Goal: Task Accomplishment & Management: Manage account settings

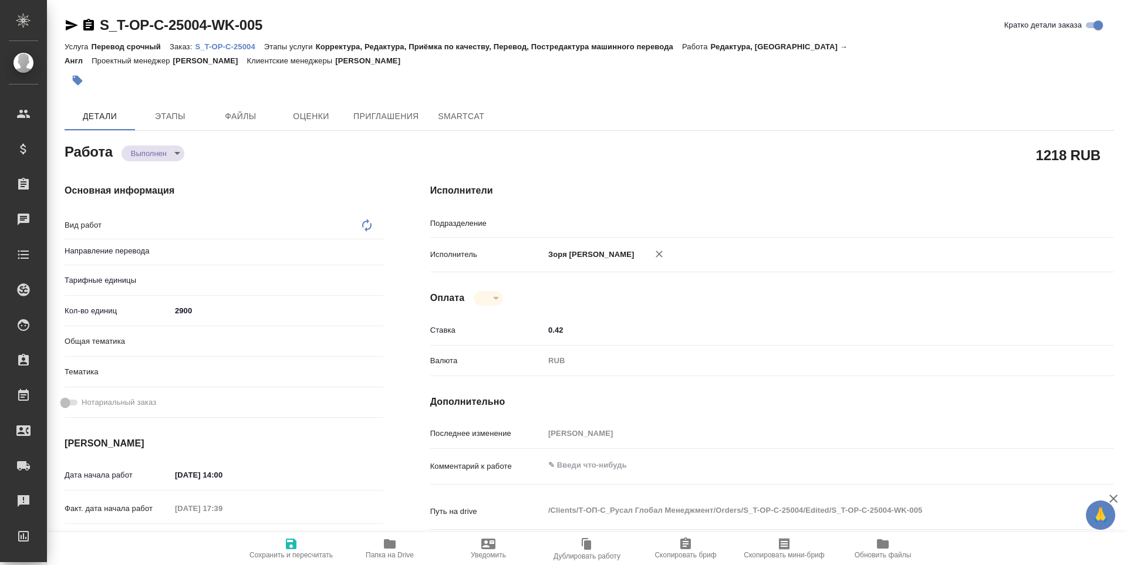
type textarea "x"
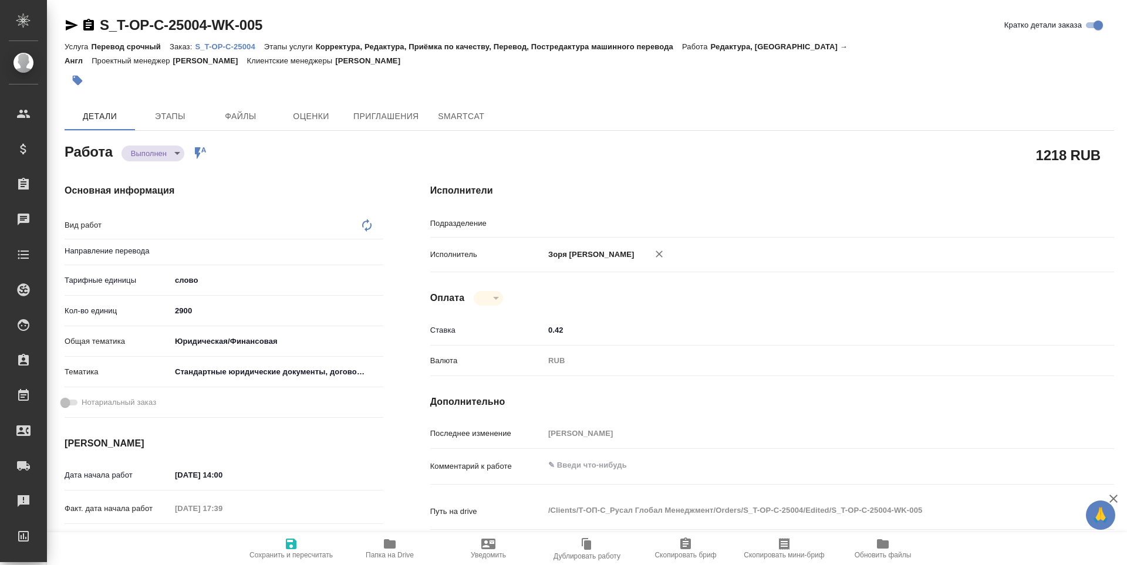
type textarea "x"
type input "Проектный офис"
type textarea "x"
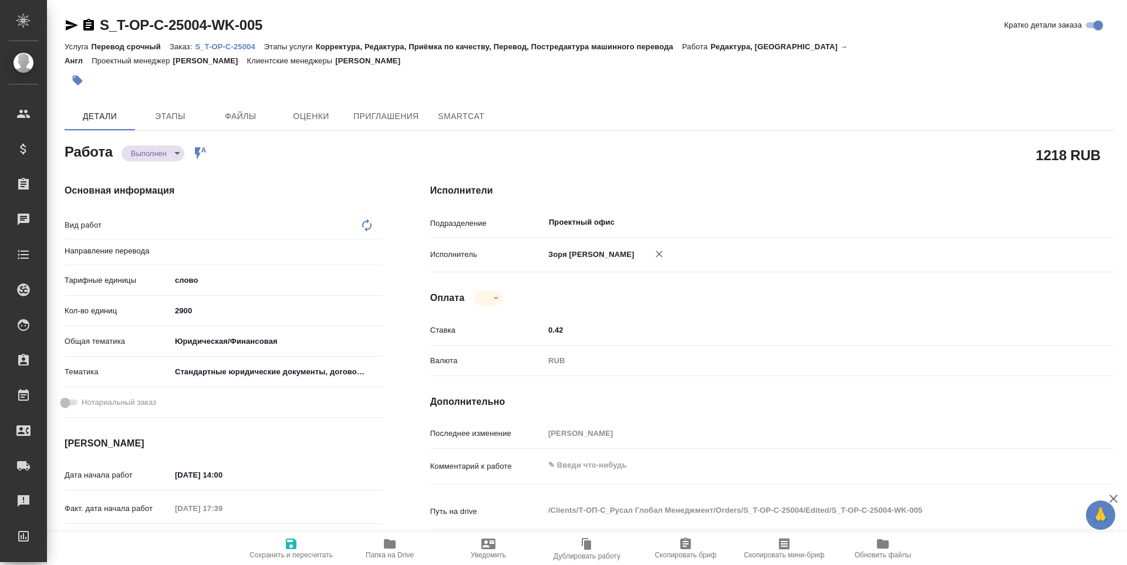
type textarea "x"
type textarea "Редактура"
type textarea "x"
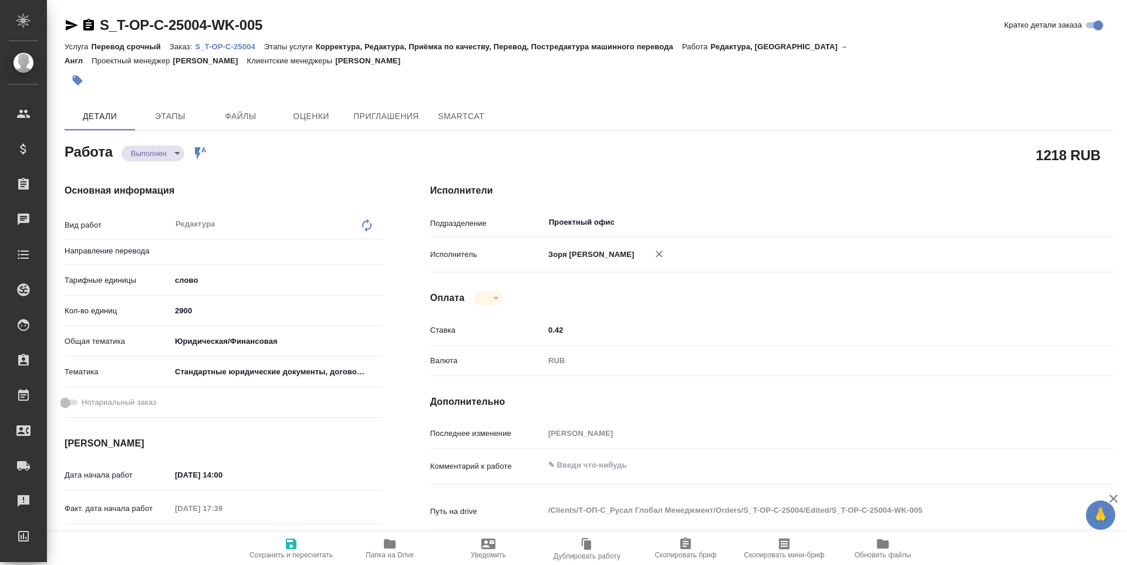
type input "тур-англ"
type textarea "x"
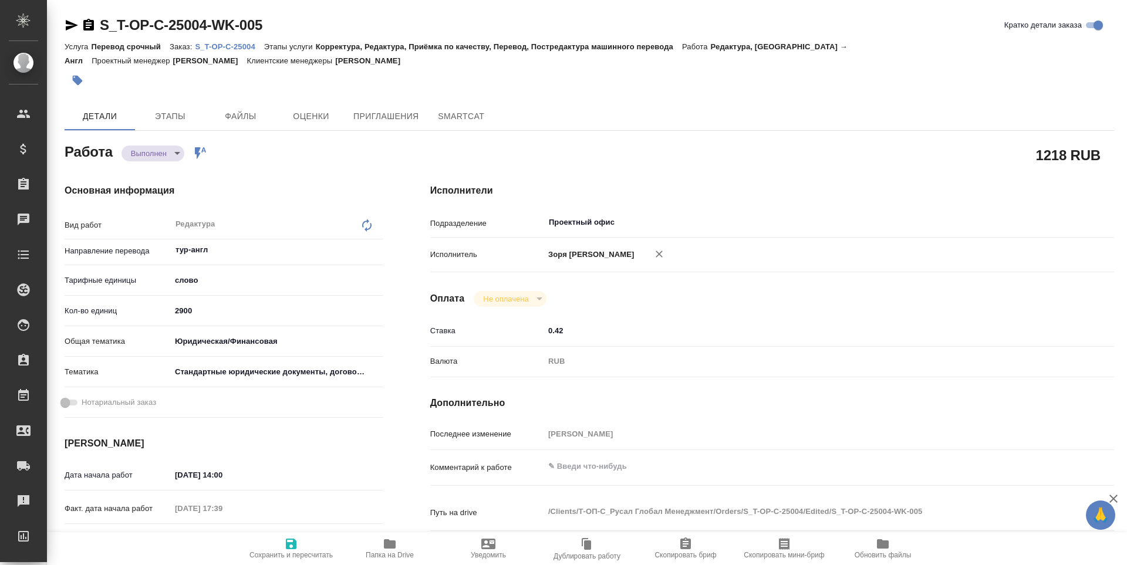
type textarea "x"
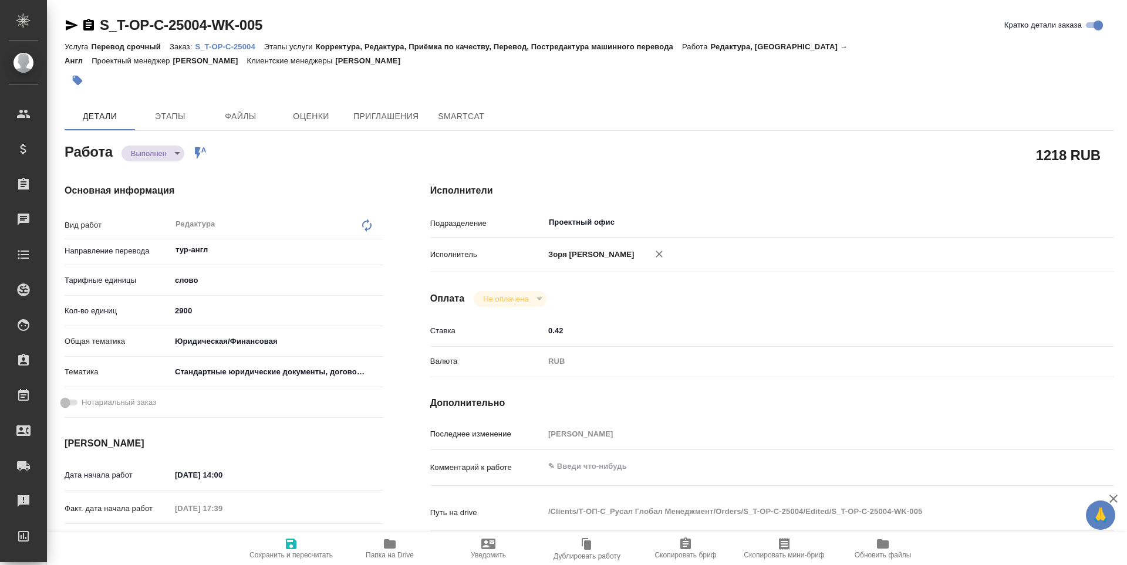
type textarea "x"
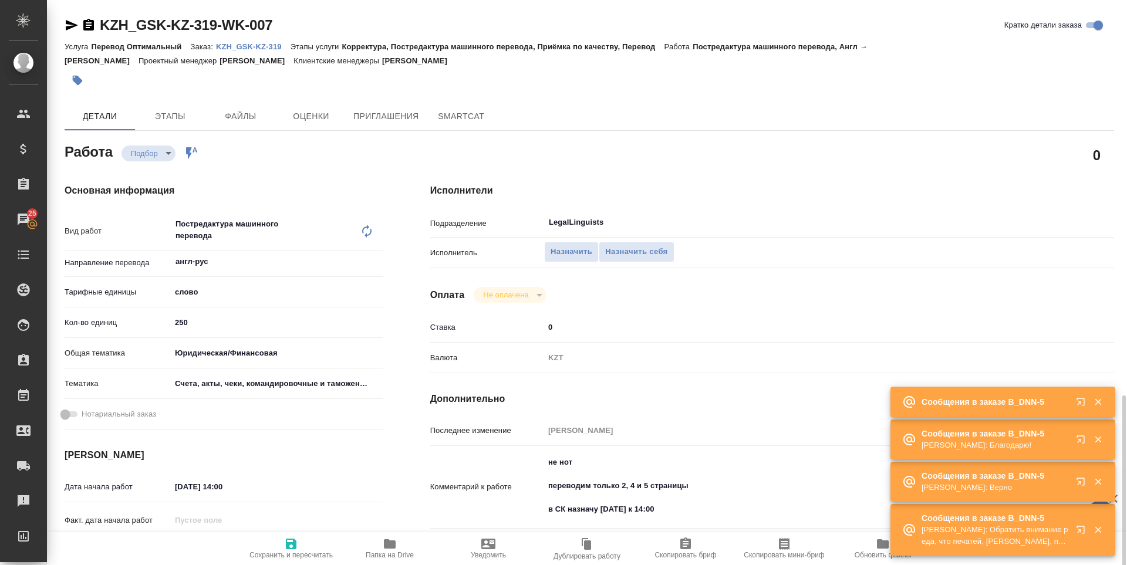
scroll to position [254, 0]
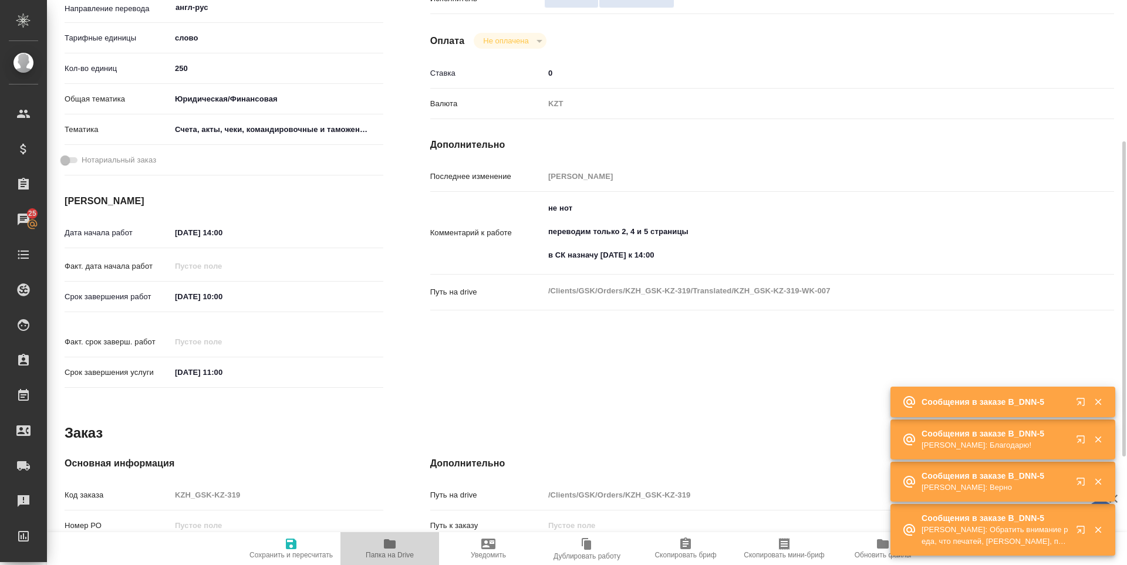
click at [384, 556] on span "Папка на Drive" at bounding box center [390, 555] width 48 height 8
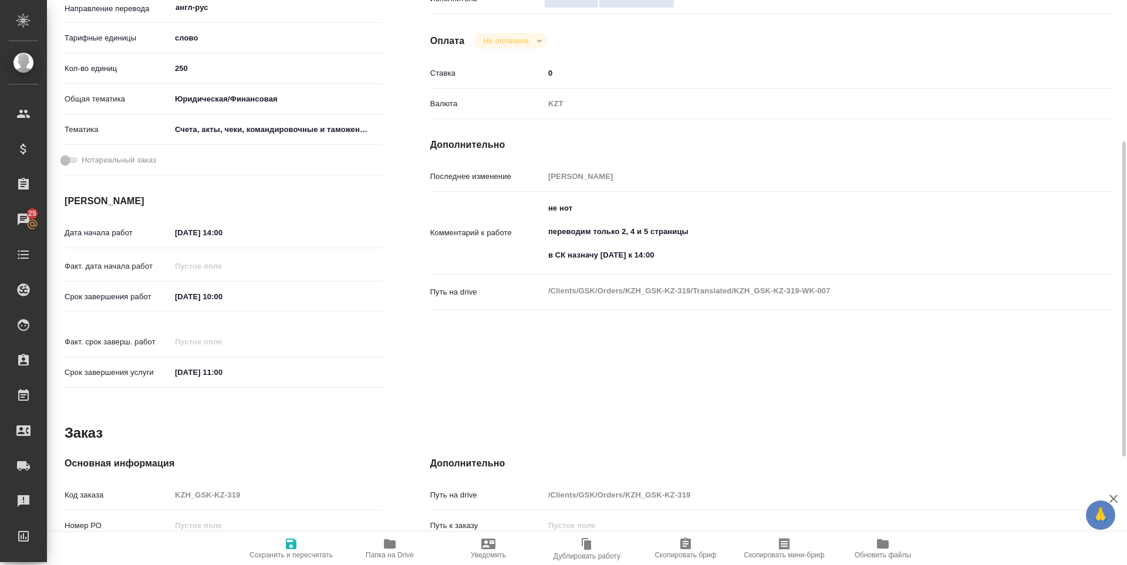
scroll to position [0, 0]
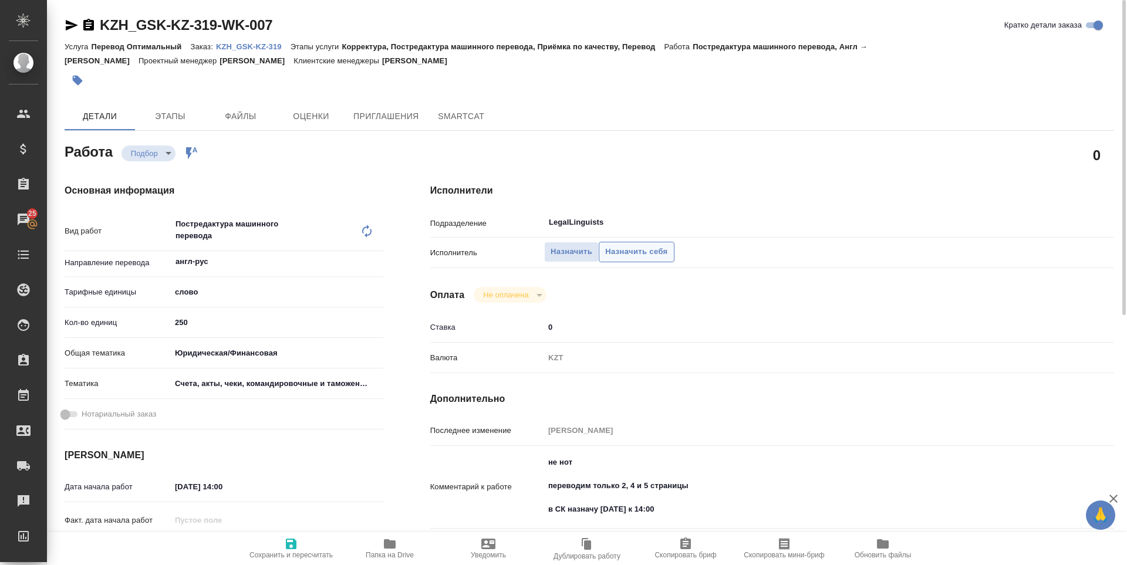
click at [653, 259] on button "Назначить себя" at bounding box center [636, 252] width 75 height 21
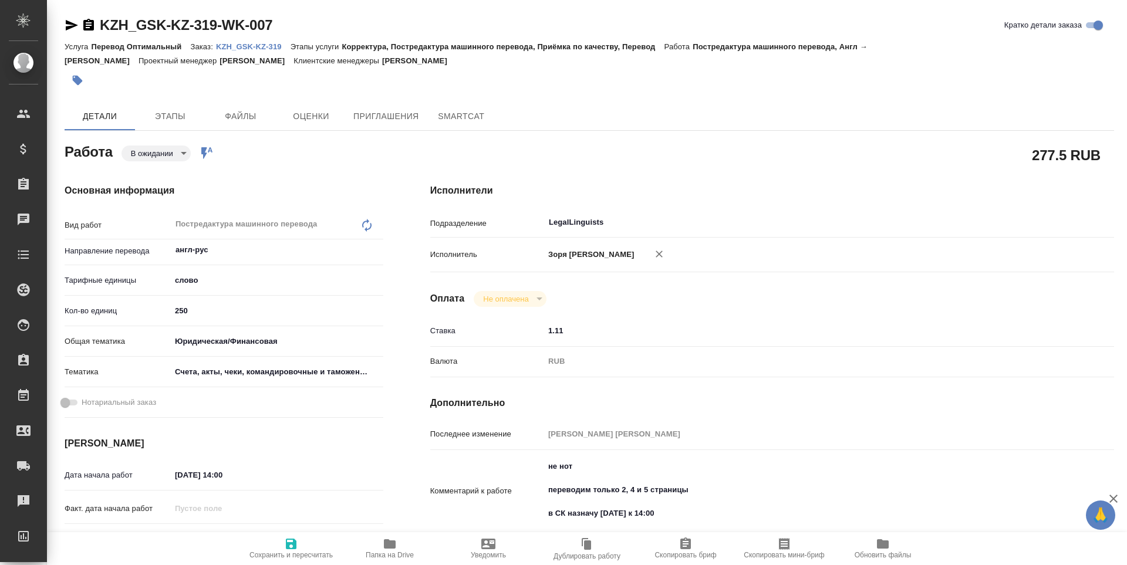
type textarea "x"
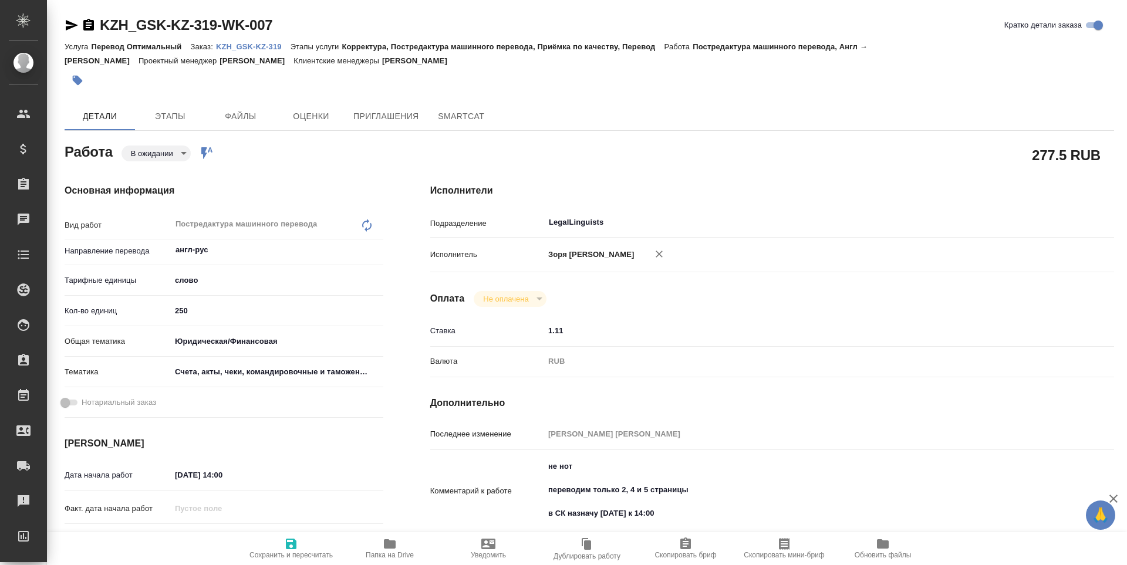
type textarea "x"
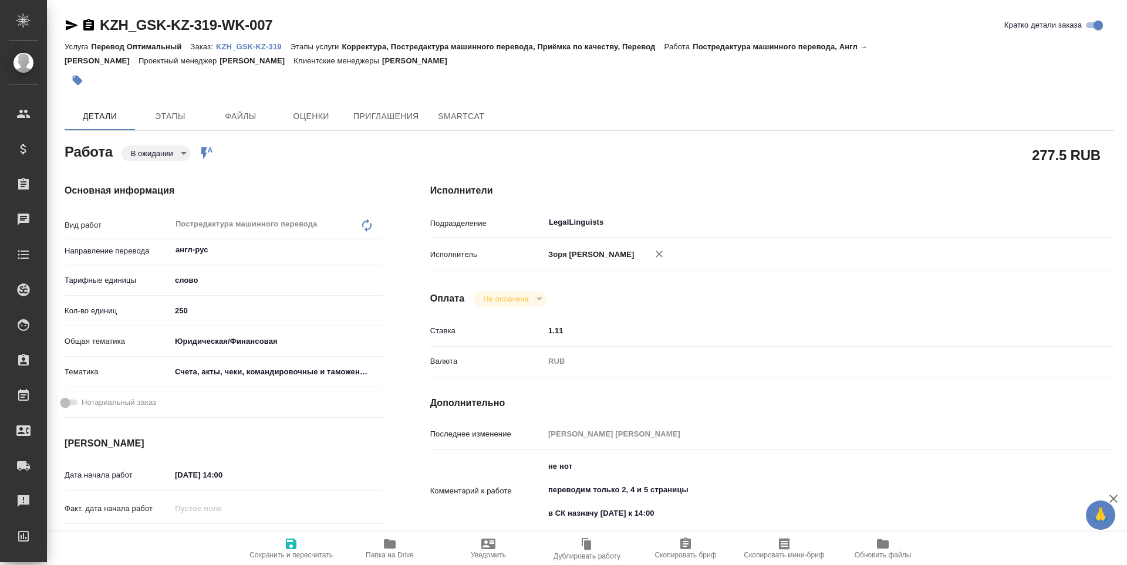
type textarea "x"
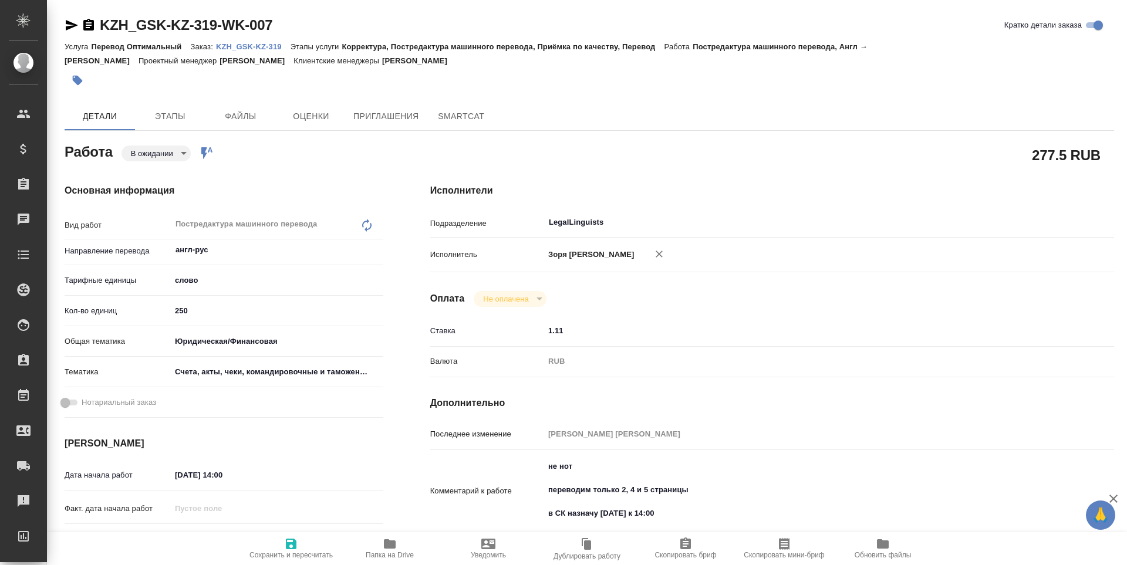
type textarea "x"
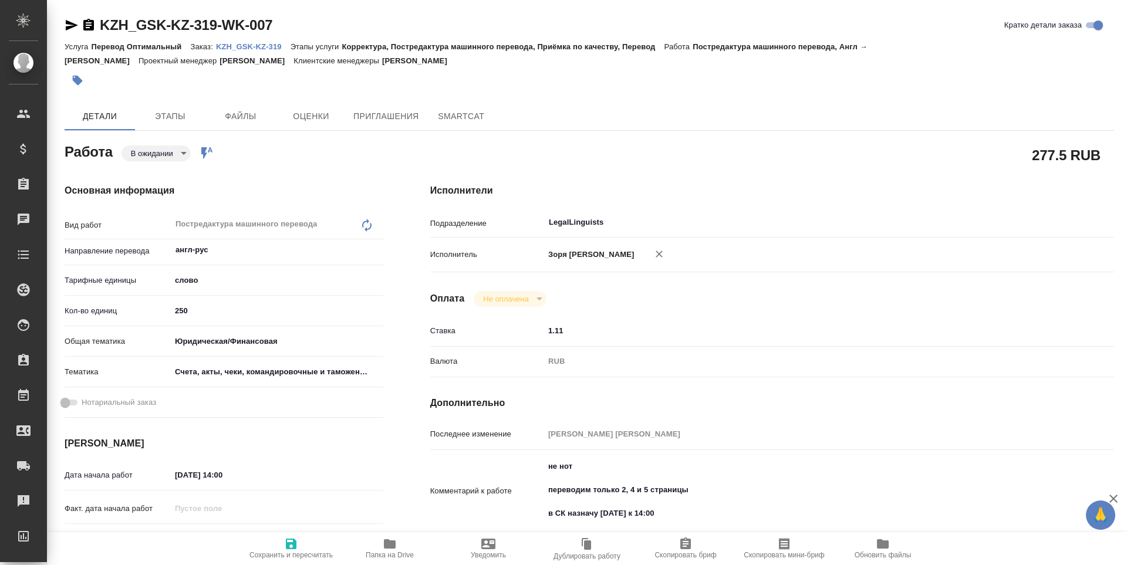
type textarea "x"
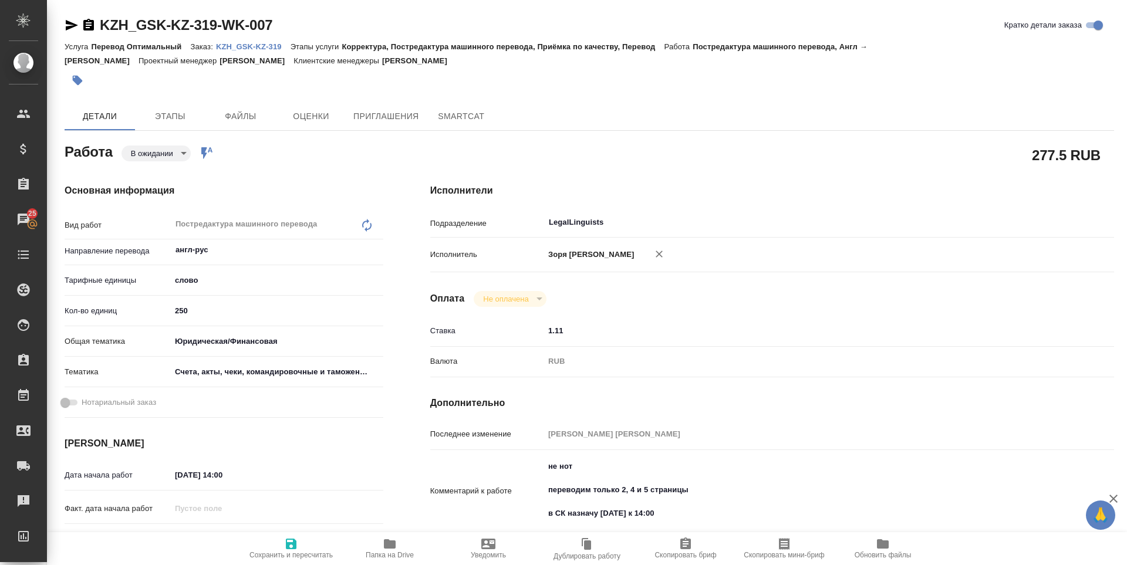
type textarea "x"
